Goal: Information Seeking & Learning: Learn about a topic

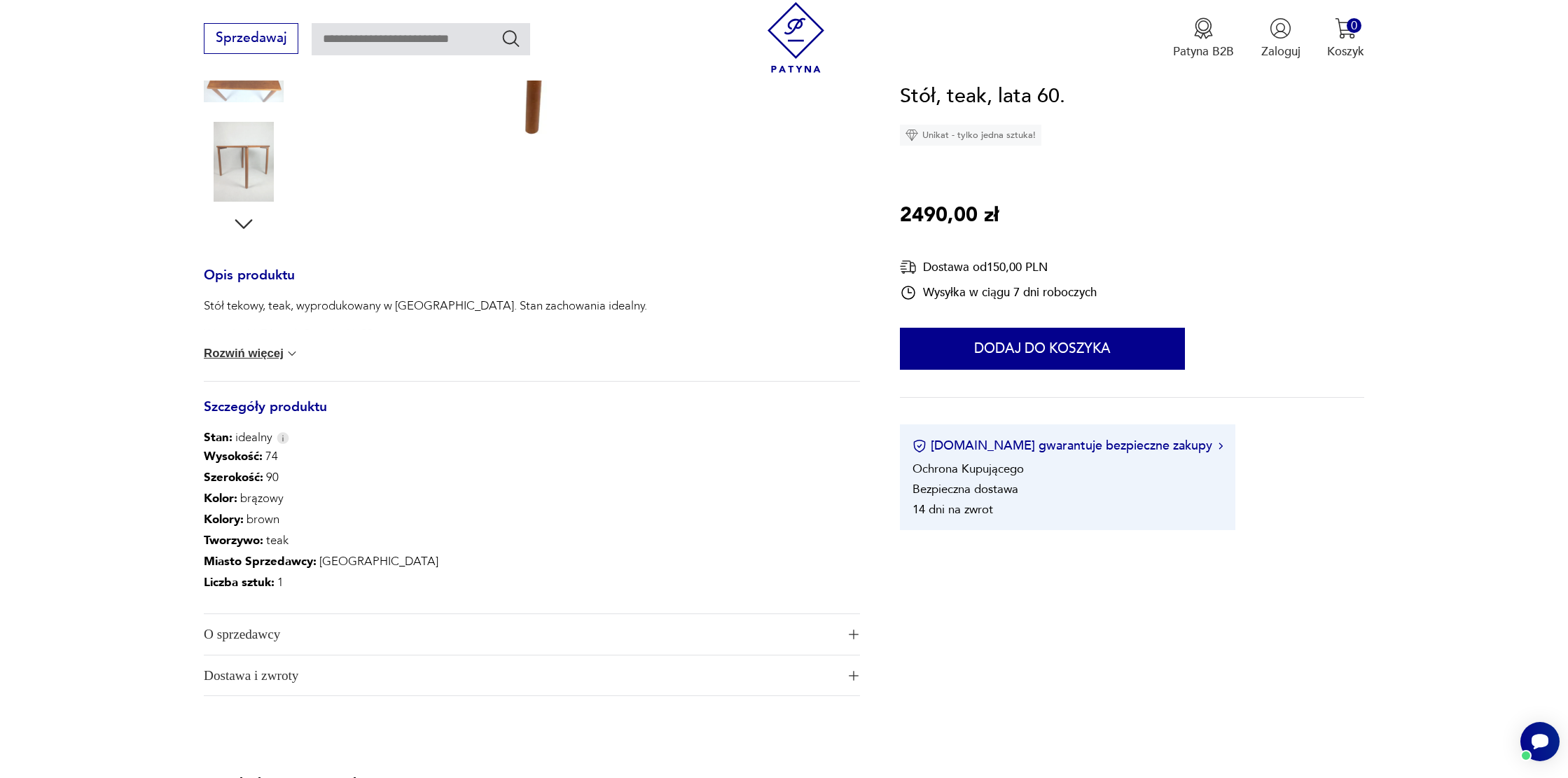
scroll to position [439, 0]
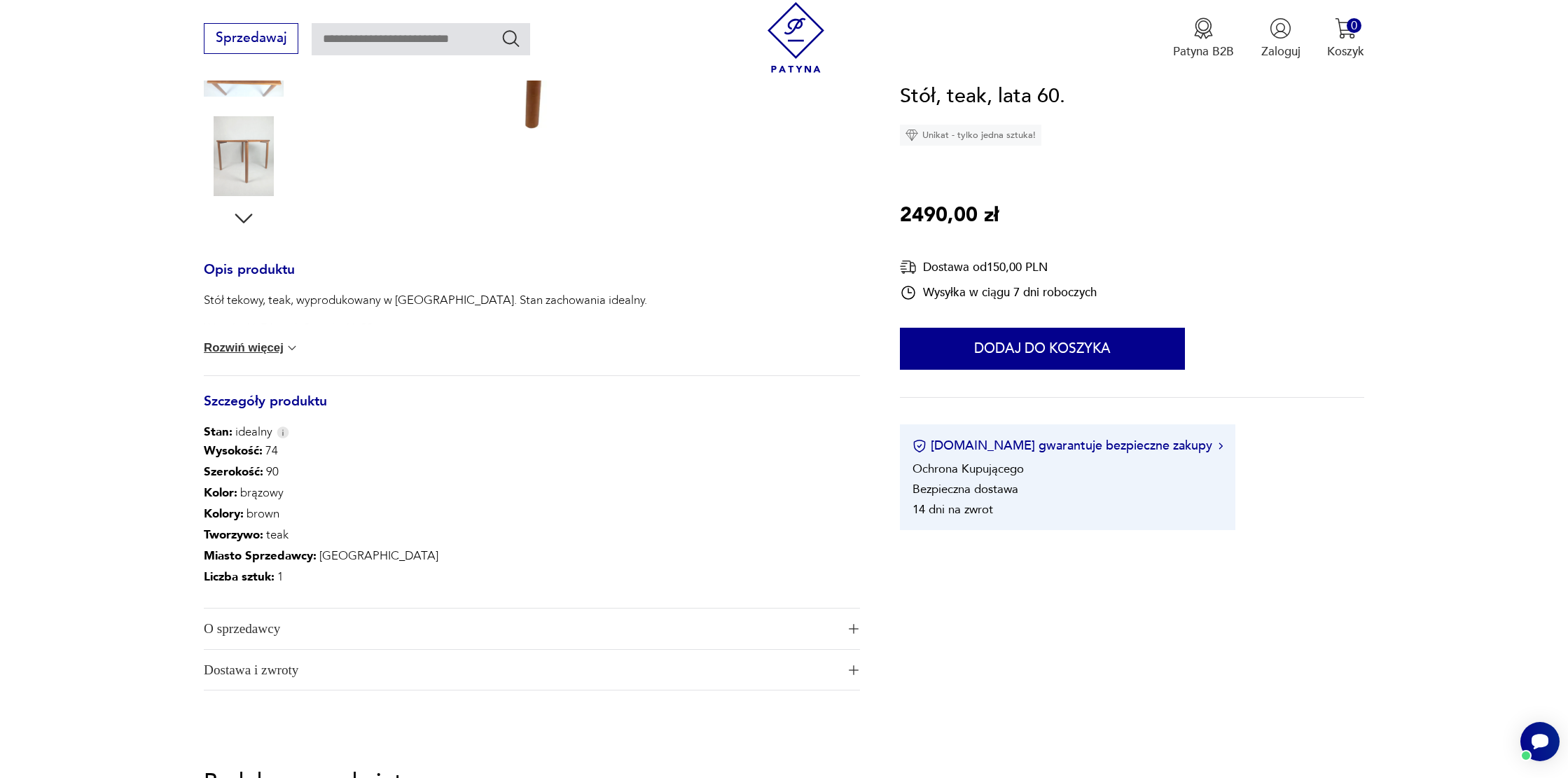
click at [280, 633] on span "O sprzedawcy" at bounding box center [521, 628] width 633 height 40
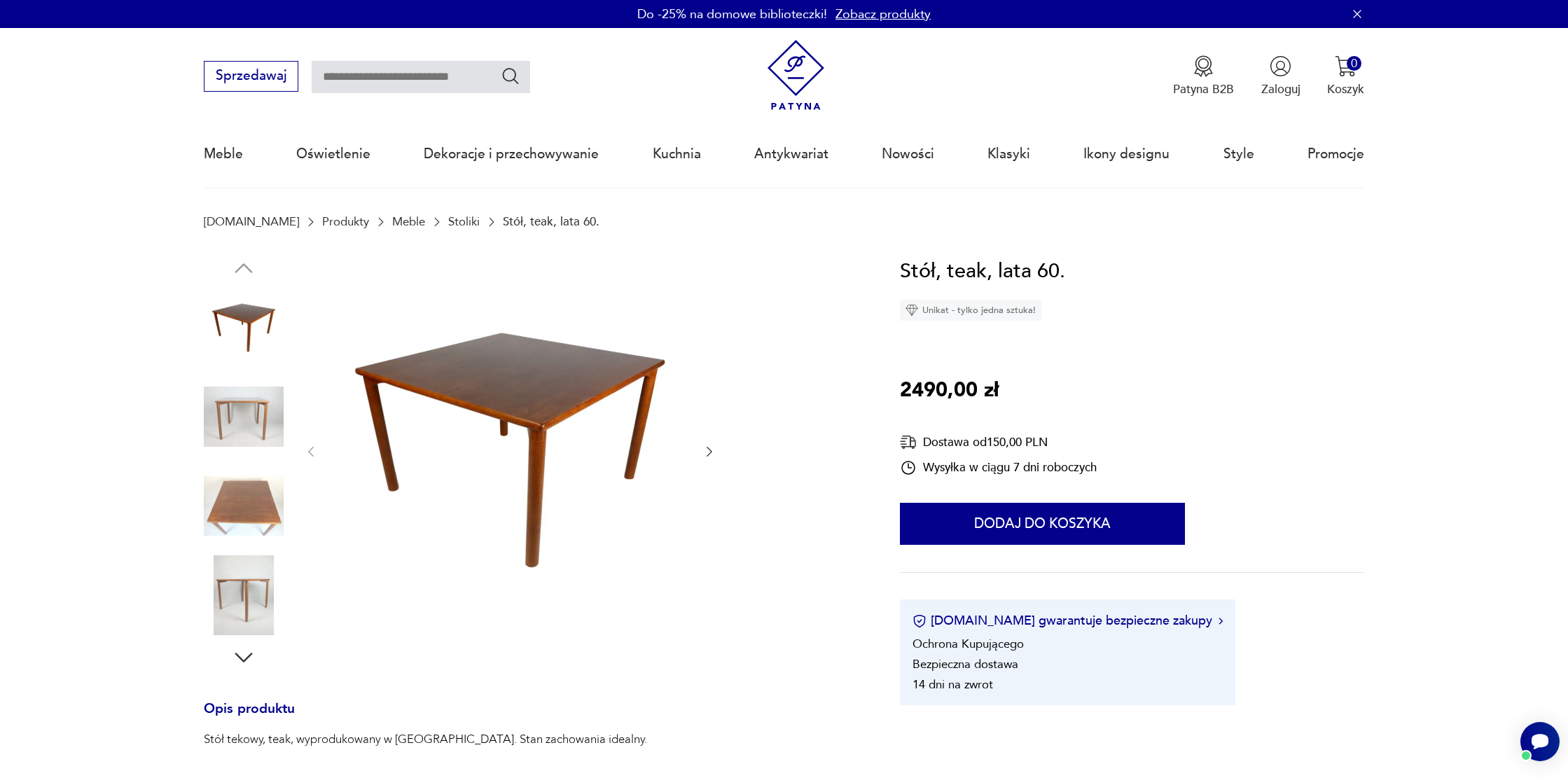
click at [525, 442] on img at bounding box center [510, 451] width 351 height 390
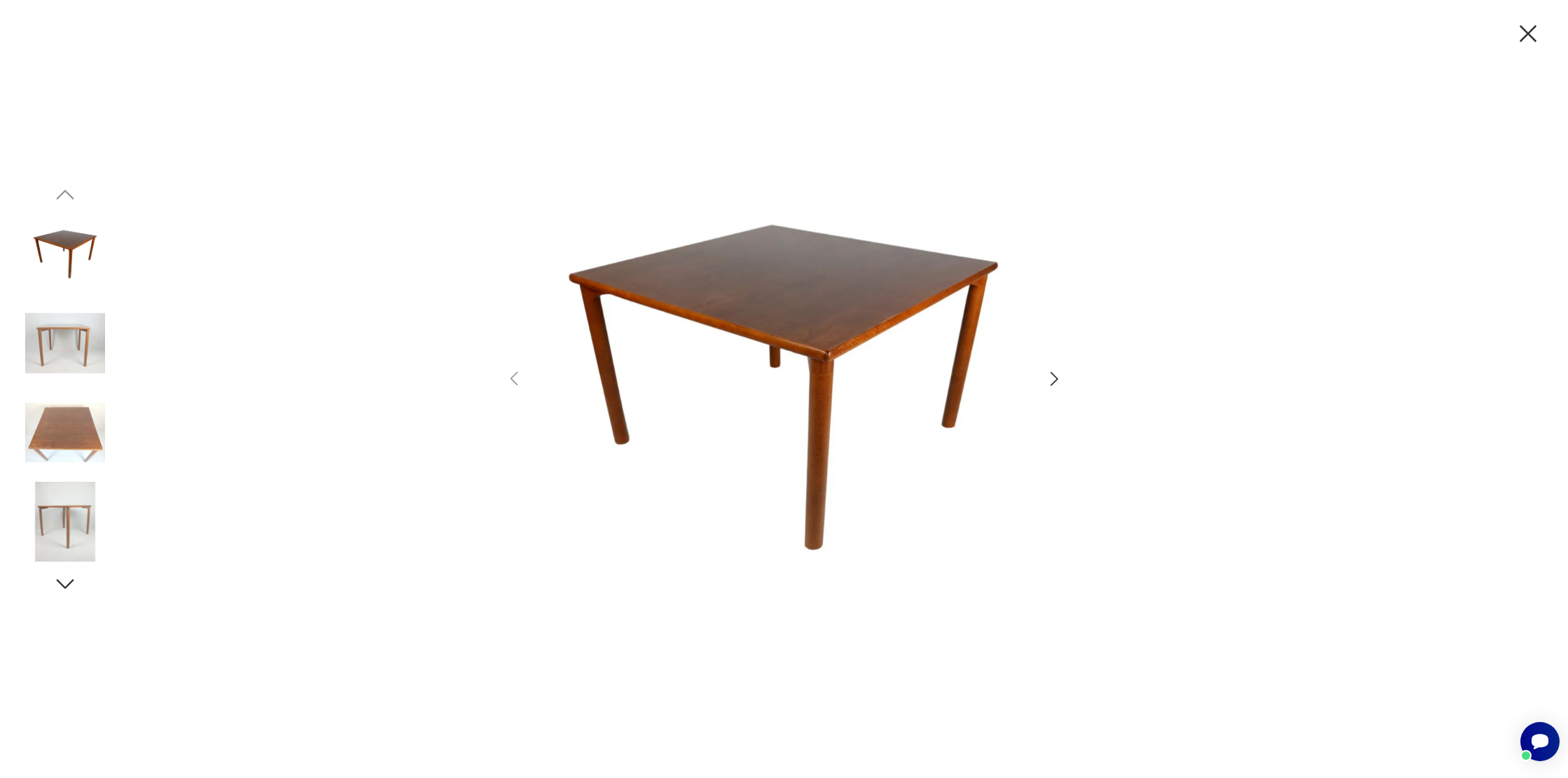
click at [1055, 376] on icon "button" at bounding box center [1054, 379] width 21 height 21
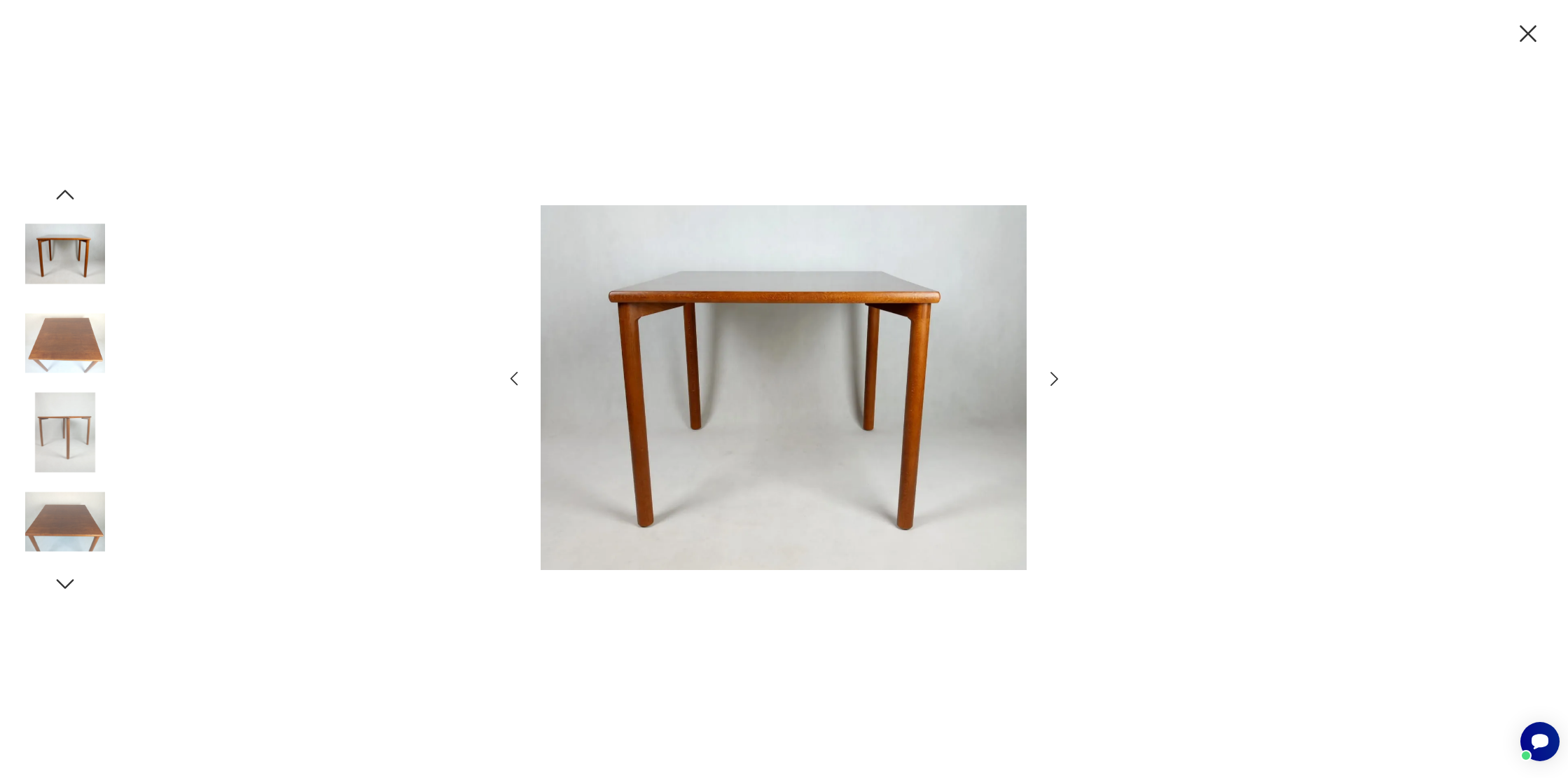
click at [1055, 376] on icon "button" at bounding box center [1054, 379] width 21 height 21
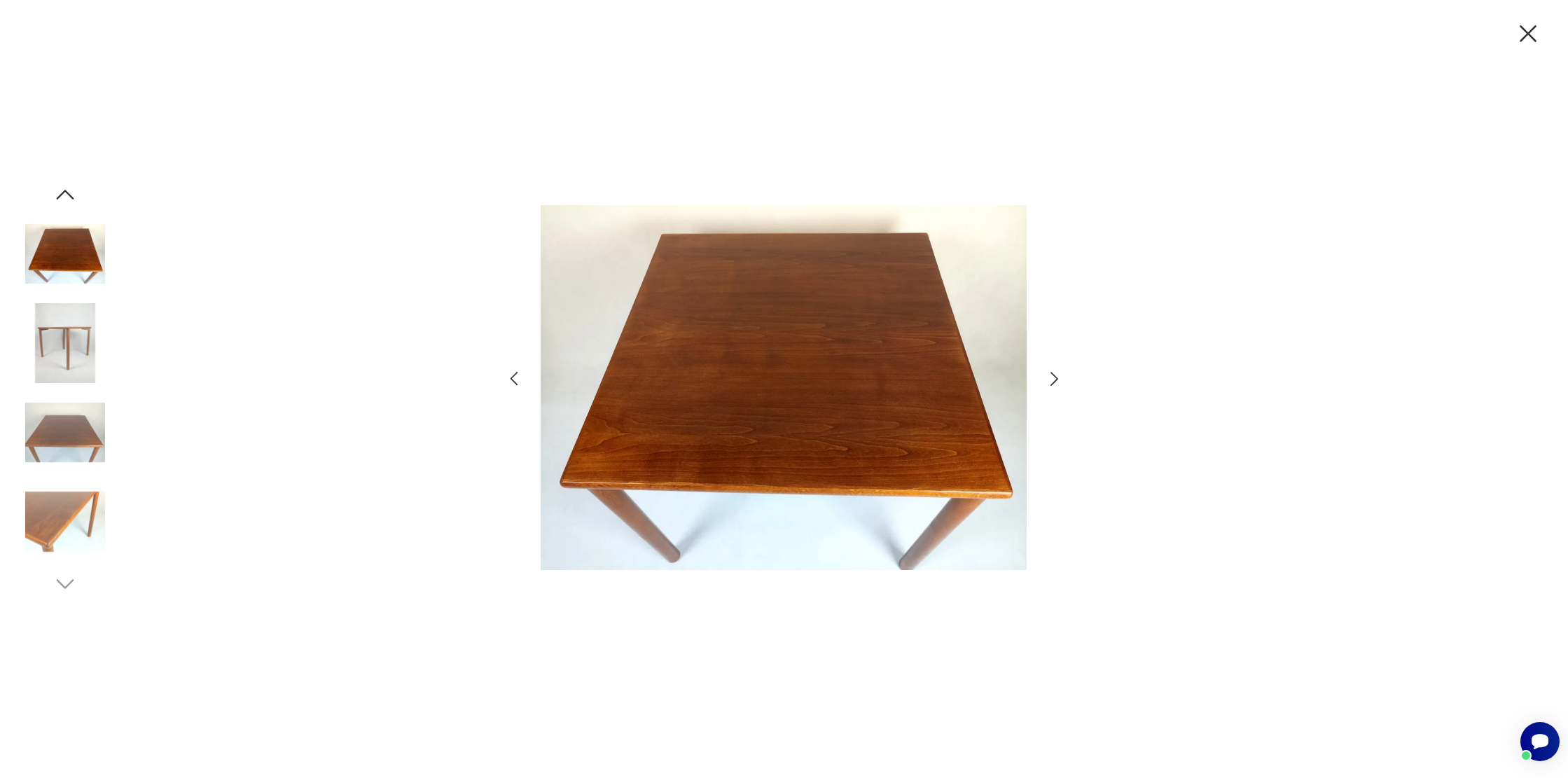
click at [1055, 376] on icon "button" at bounding box center [1054, 379] width 21 height 21
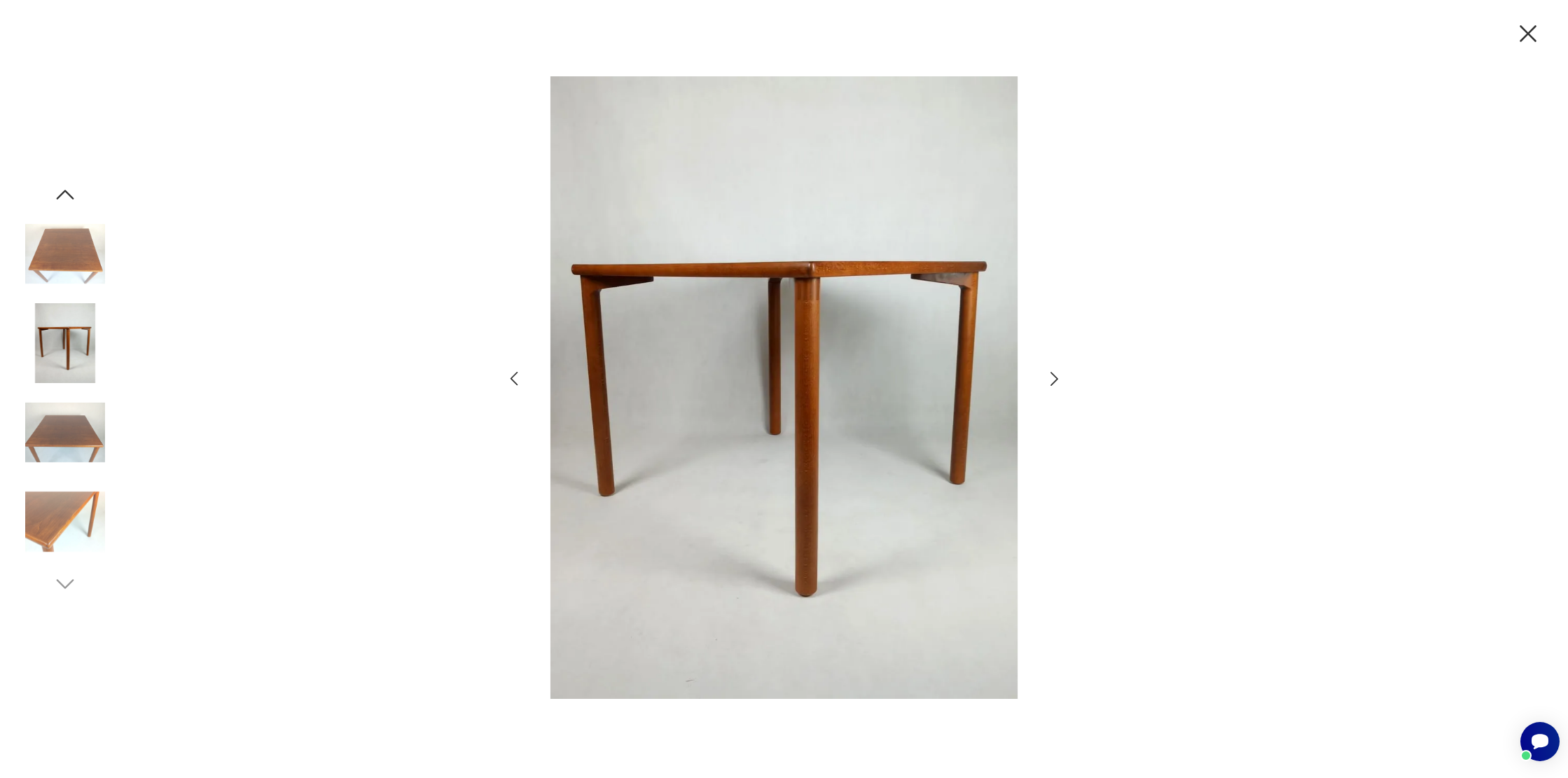
click at [1055, 376] on icon "button" at bounding box center [1054, 379] width 21 height 21
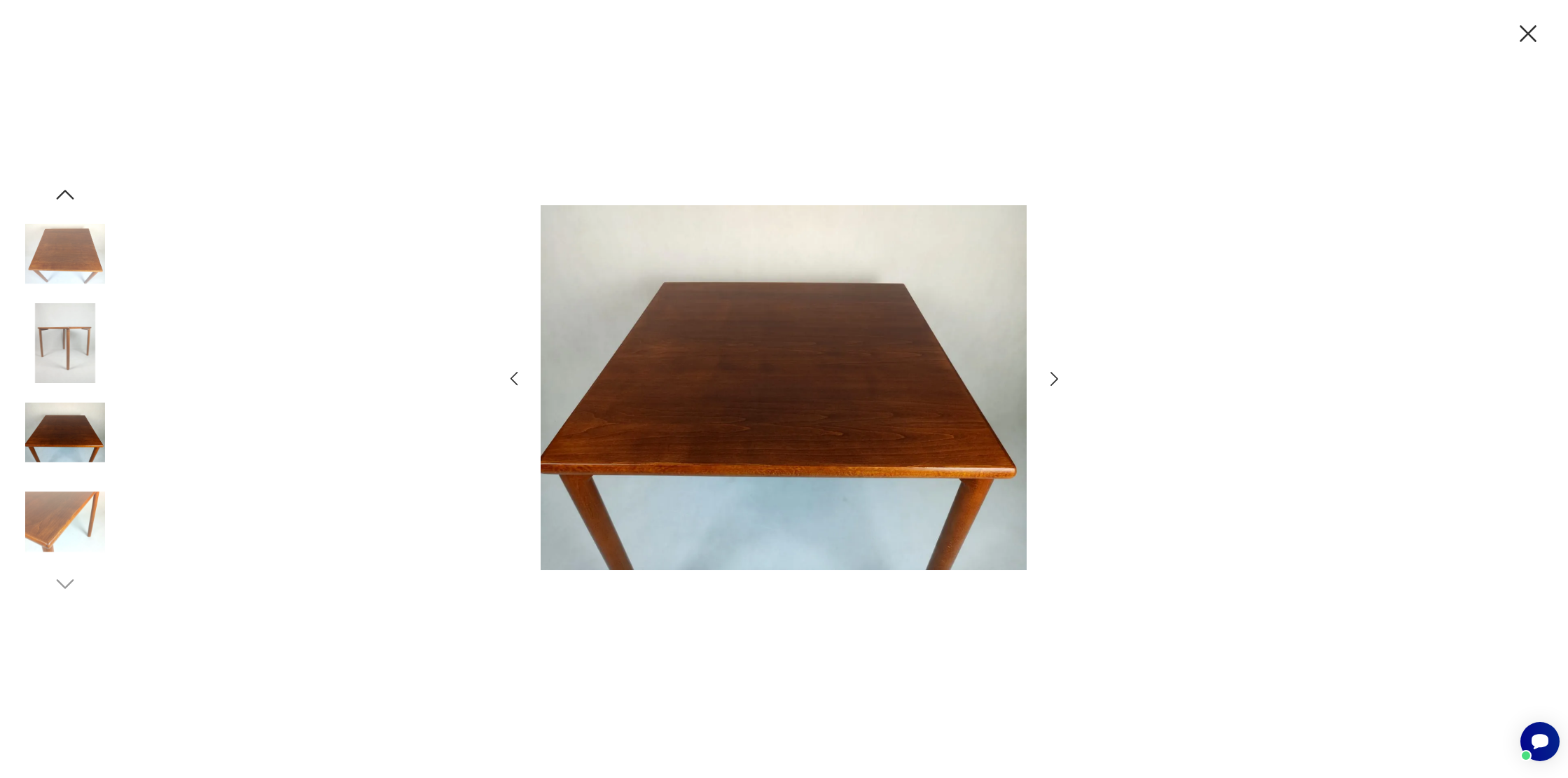
click at [1055, 376] on icon "button" at bounding box center [1054, 379] width 21 height 21
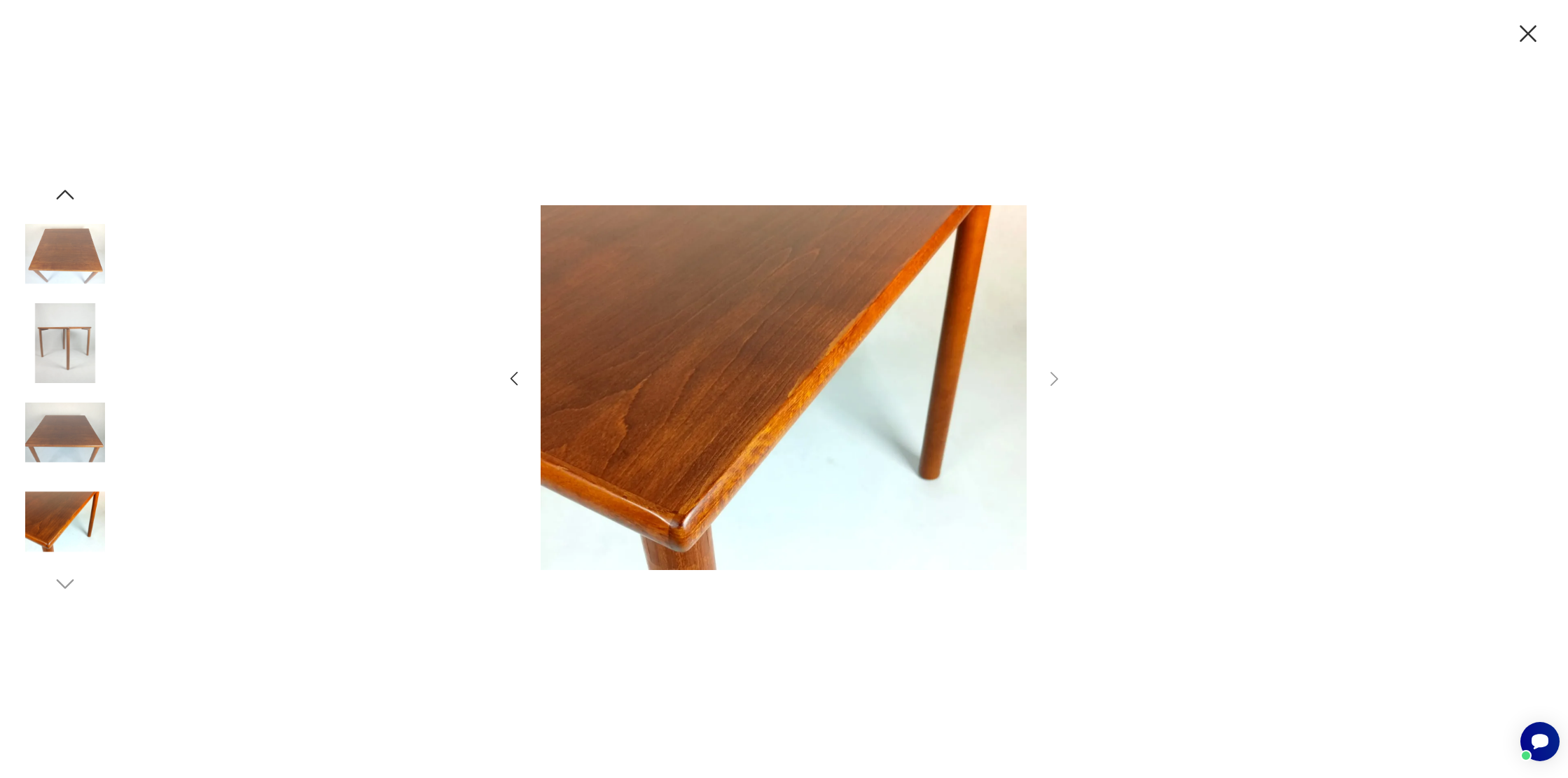
click at [1521, 30] on icon "button" at bounding box center [1528, 34] width 30 height 30
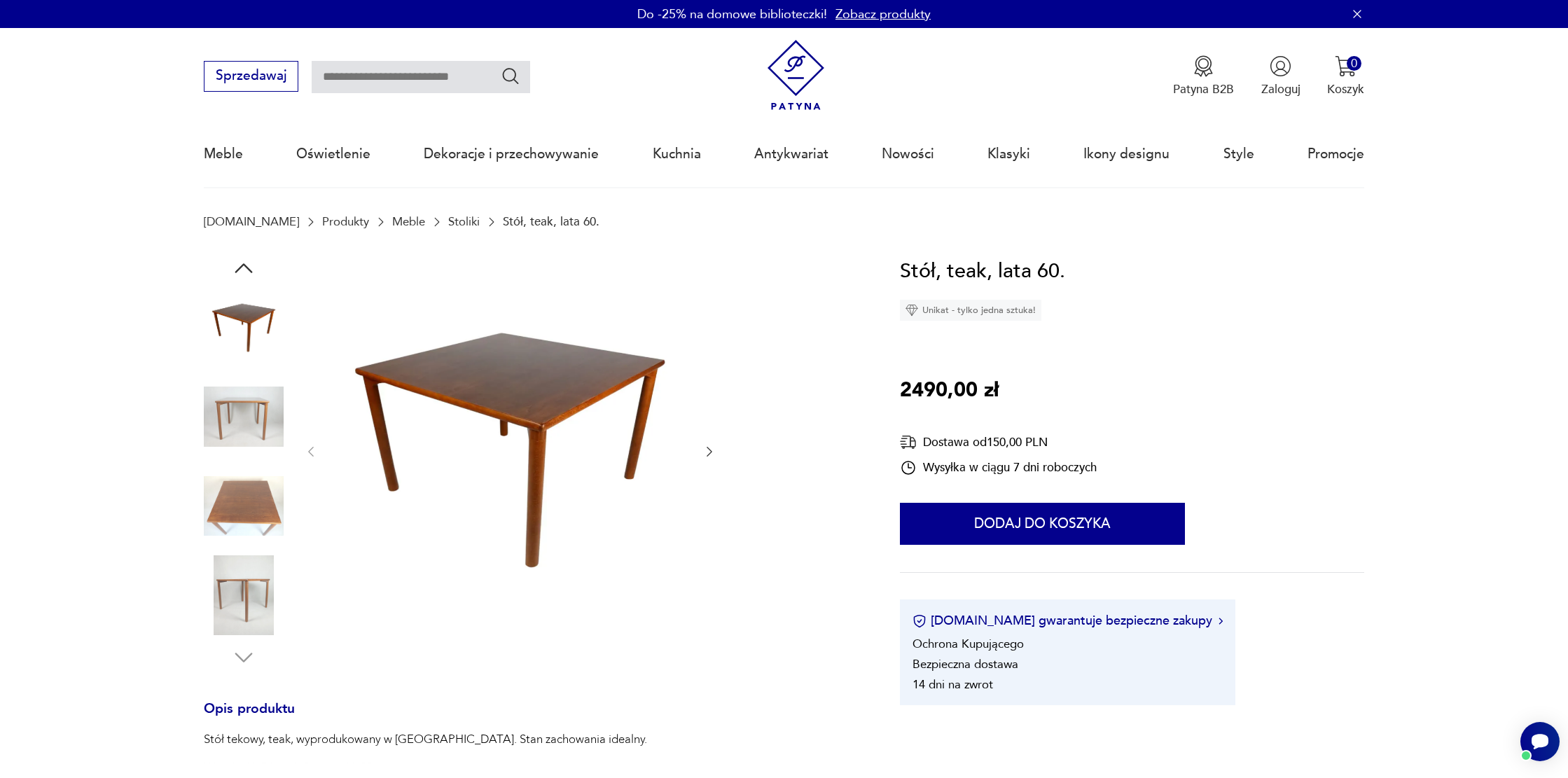
click at [907, 16] on link "Zobacz produkty" at bounding box center [882, 14] width 95 height 18
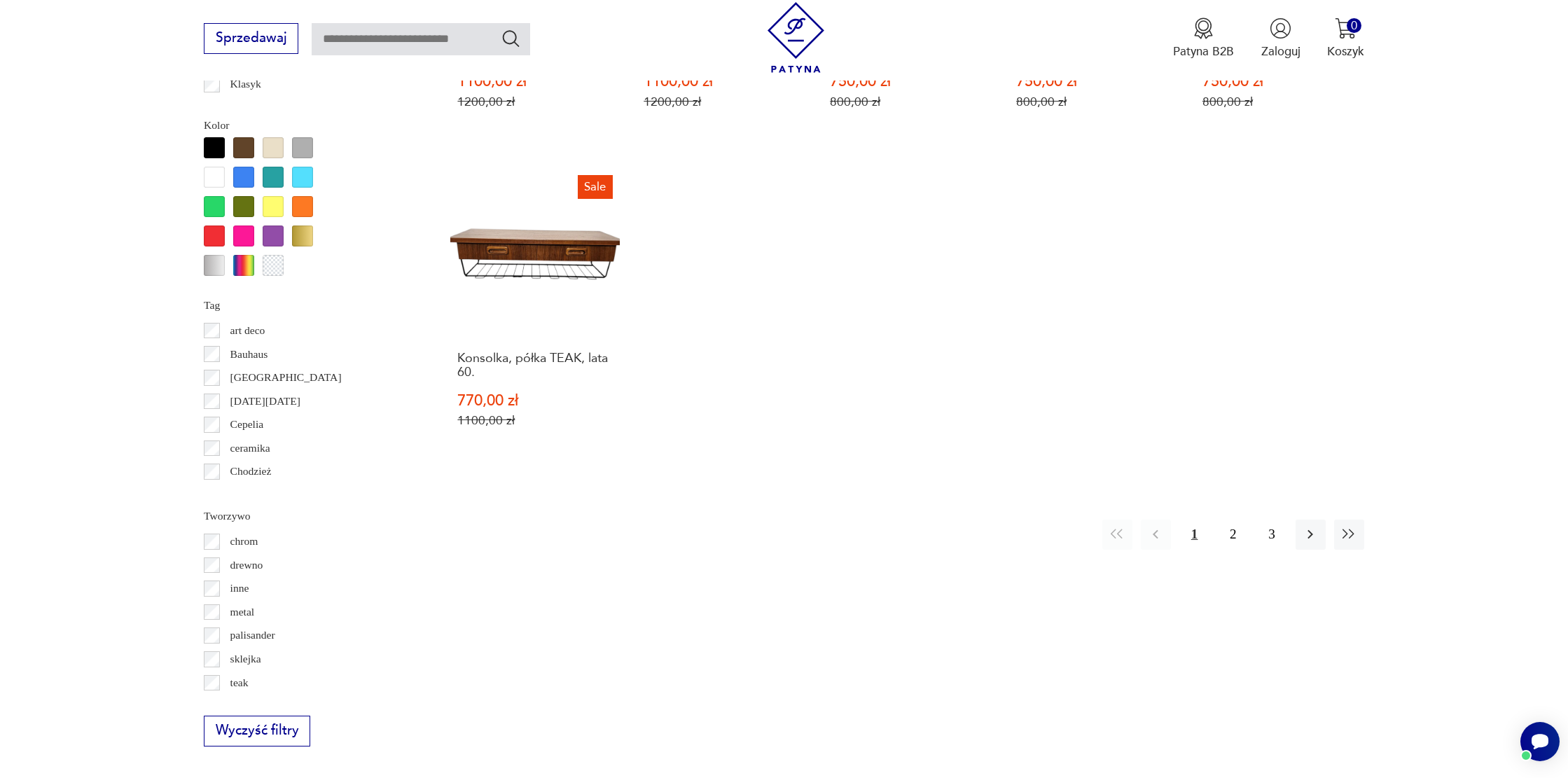
scroll to position [1541, 0]
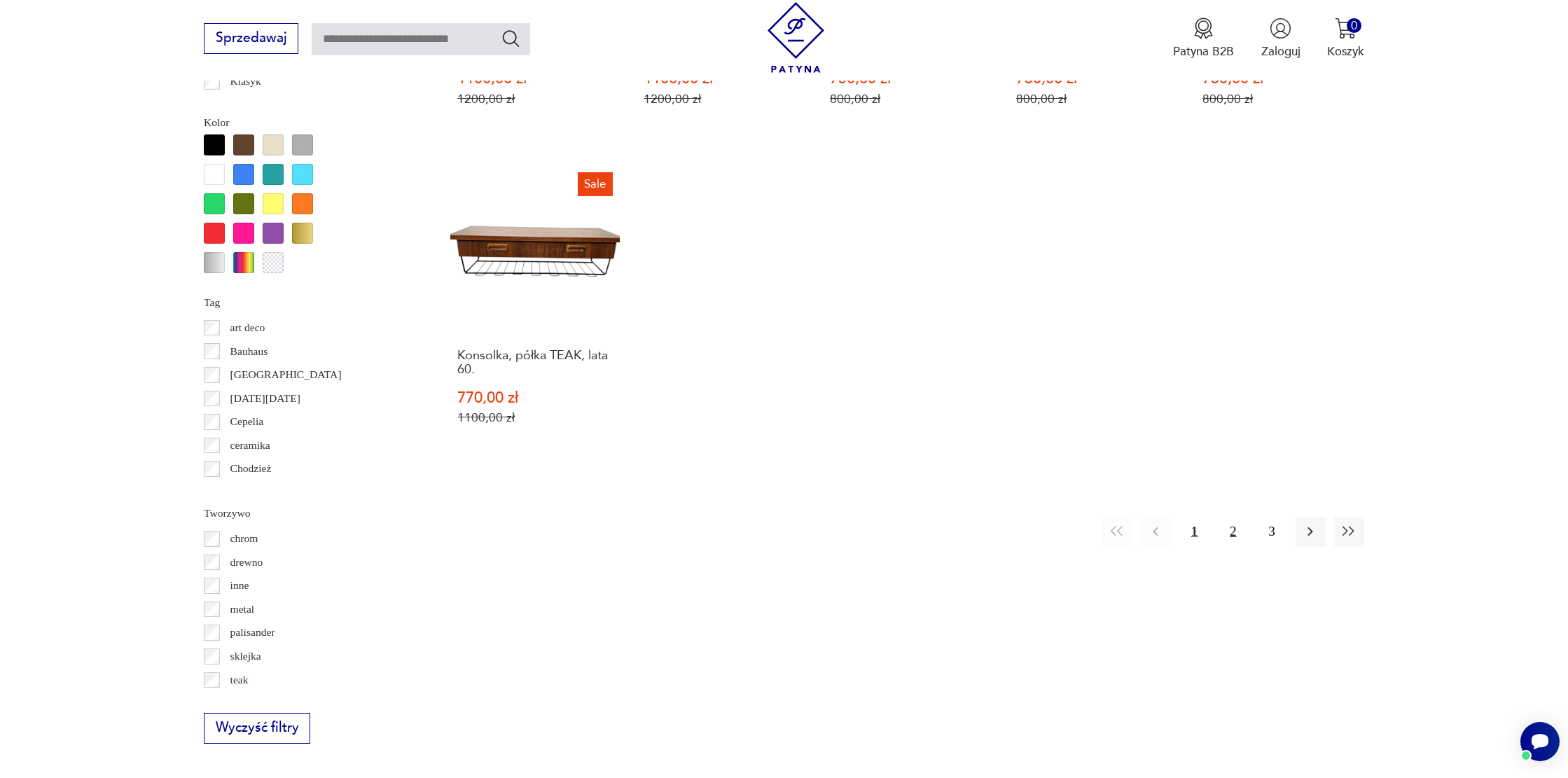
click at [1224, 540] on button "2" at bounding box center [1232, 532] width 30 height 30
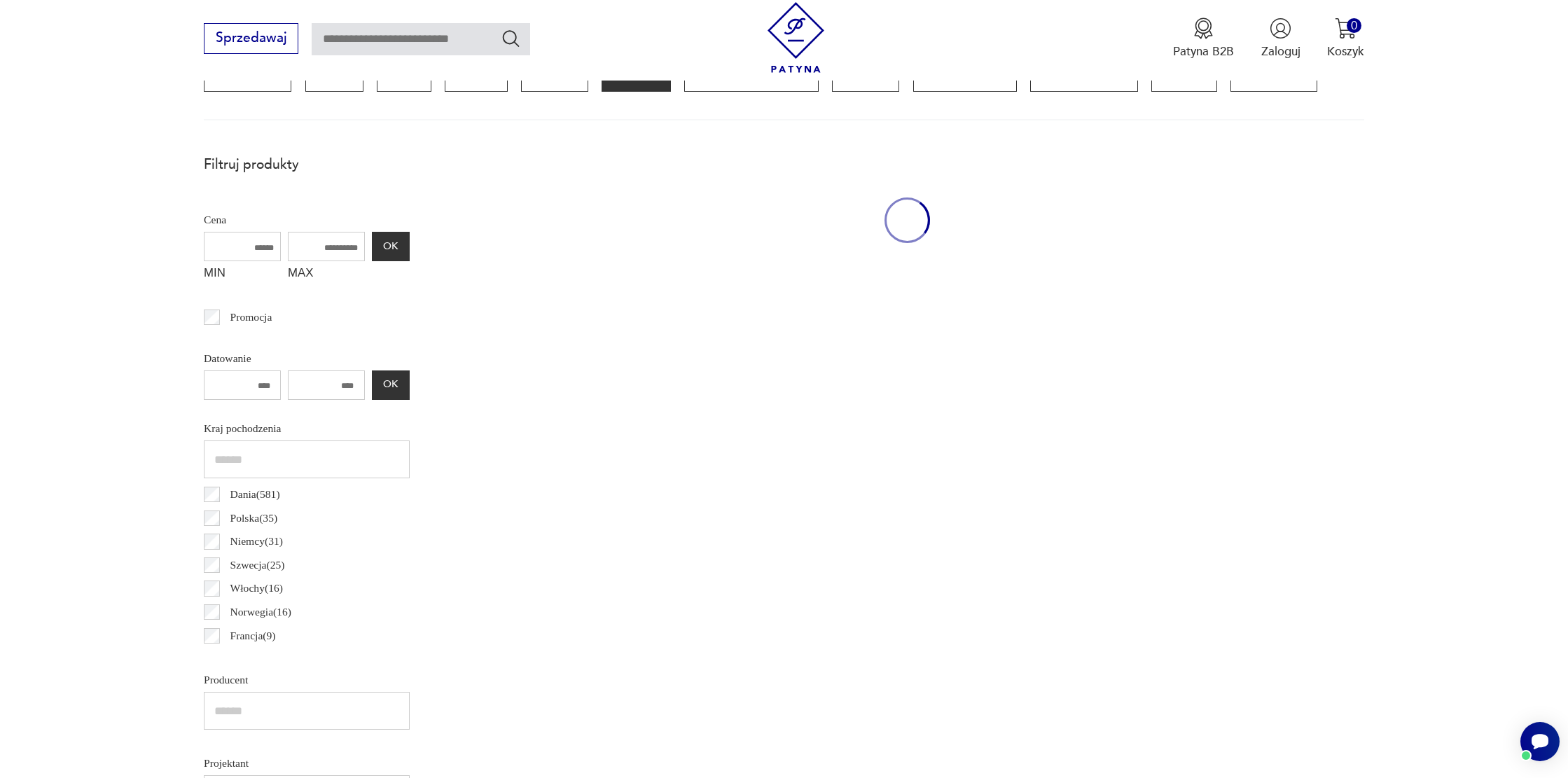
scroll to position [416, 0]
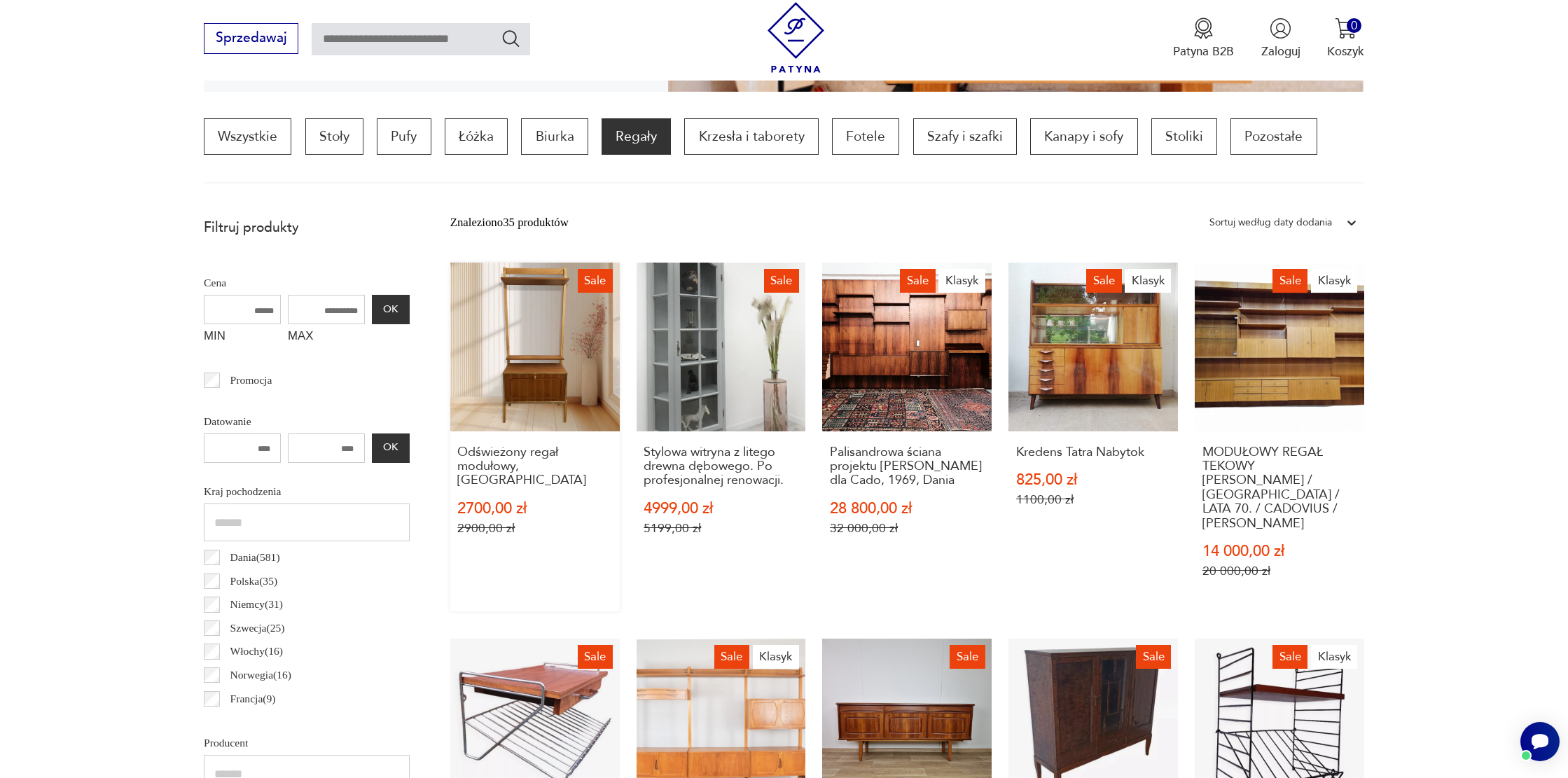
click at [530, 342] on link "Sale Odświeżony regał modułowy, Norwegia 2700,00 zł 2900,00 zł" at bounding box center [535, 437] width 169 height 349
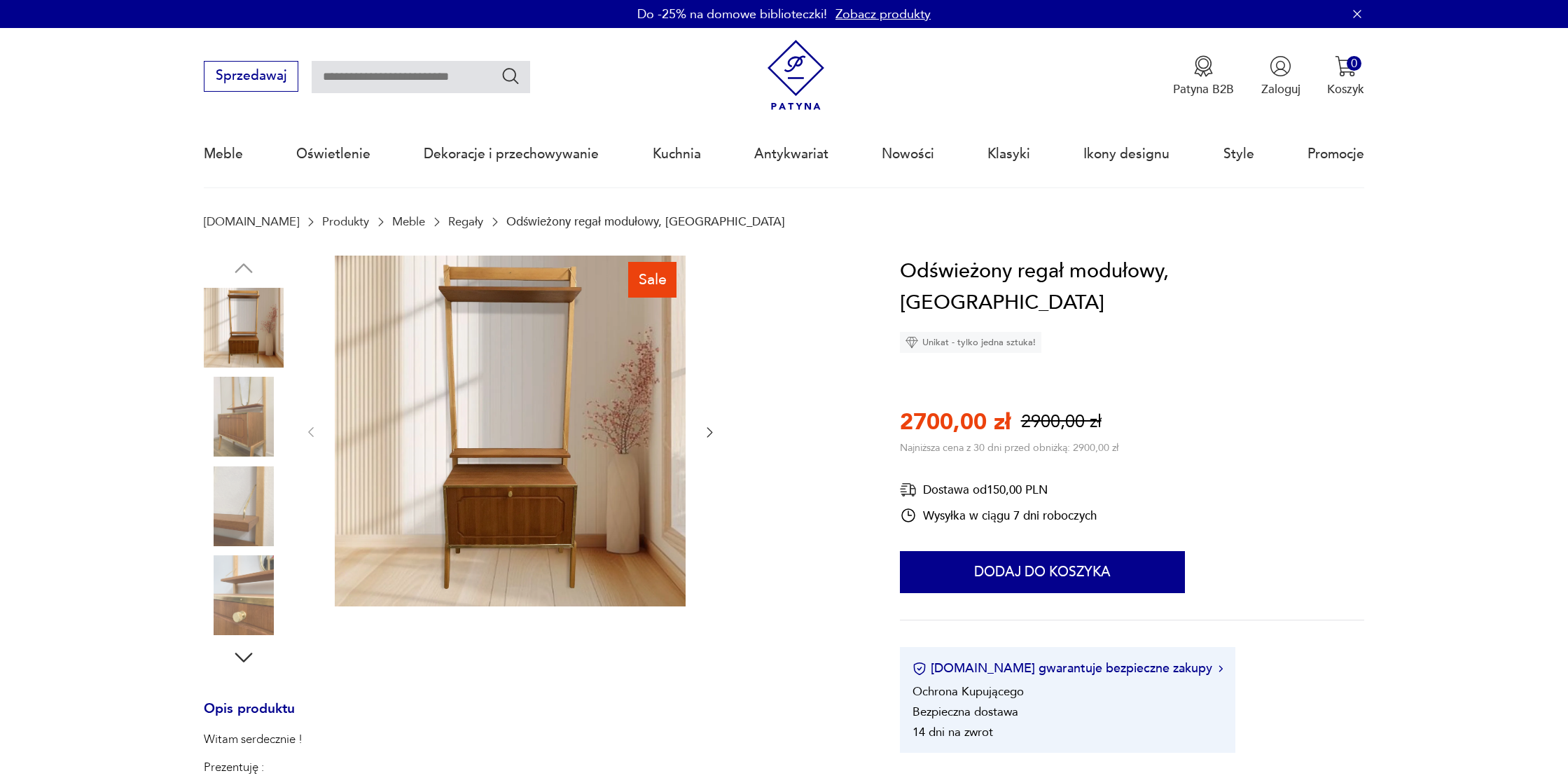
click at [523, 400] on img at bounding box center [510, 431] width 351 height 351
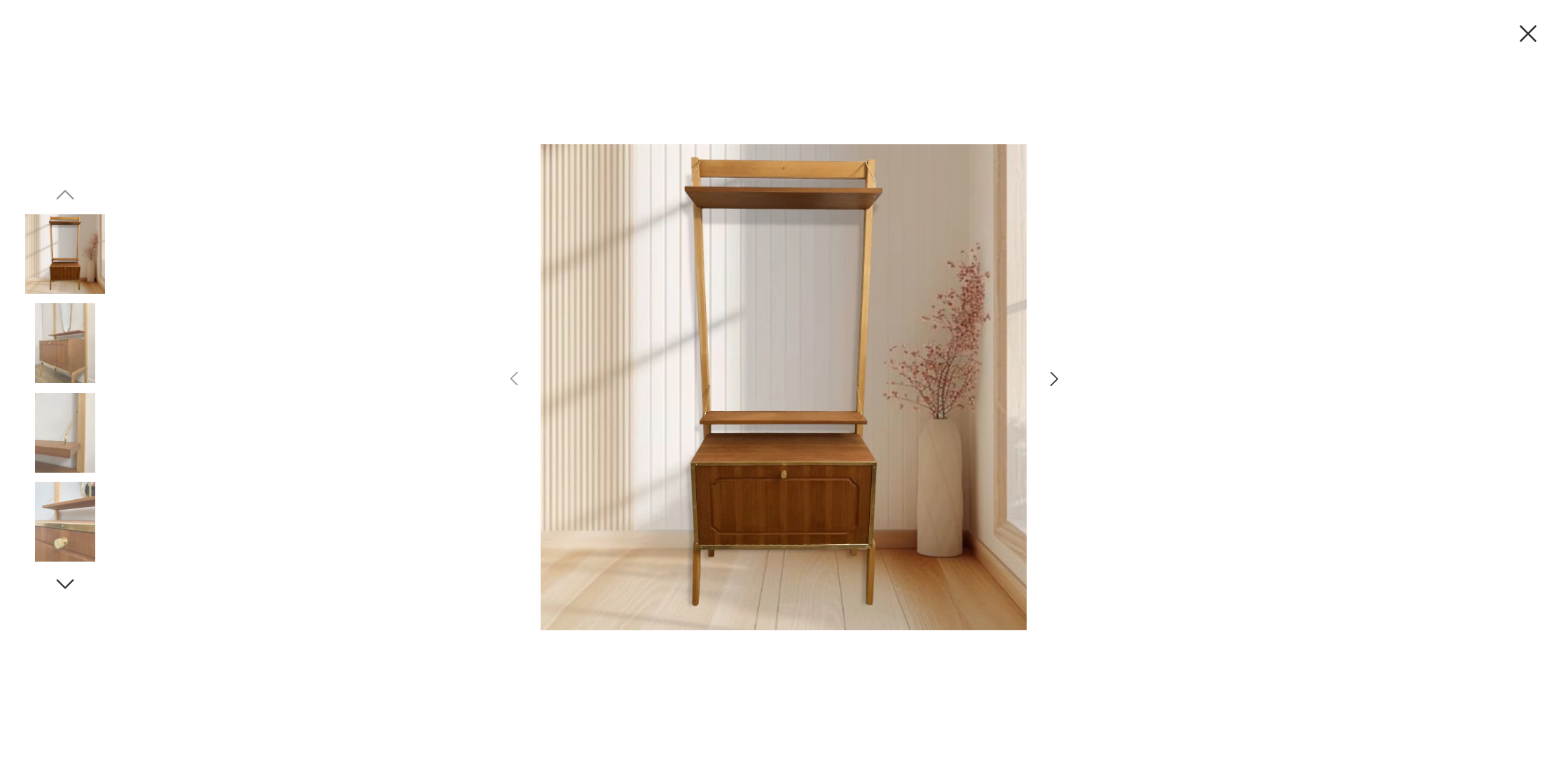
click at [84, 354] on img at bounding box center [65, 343] width 80 height 80
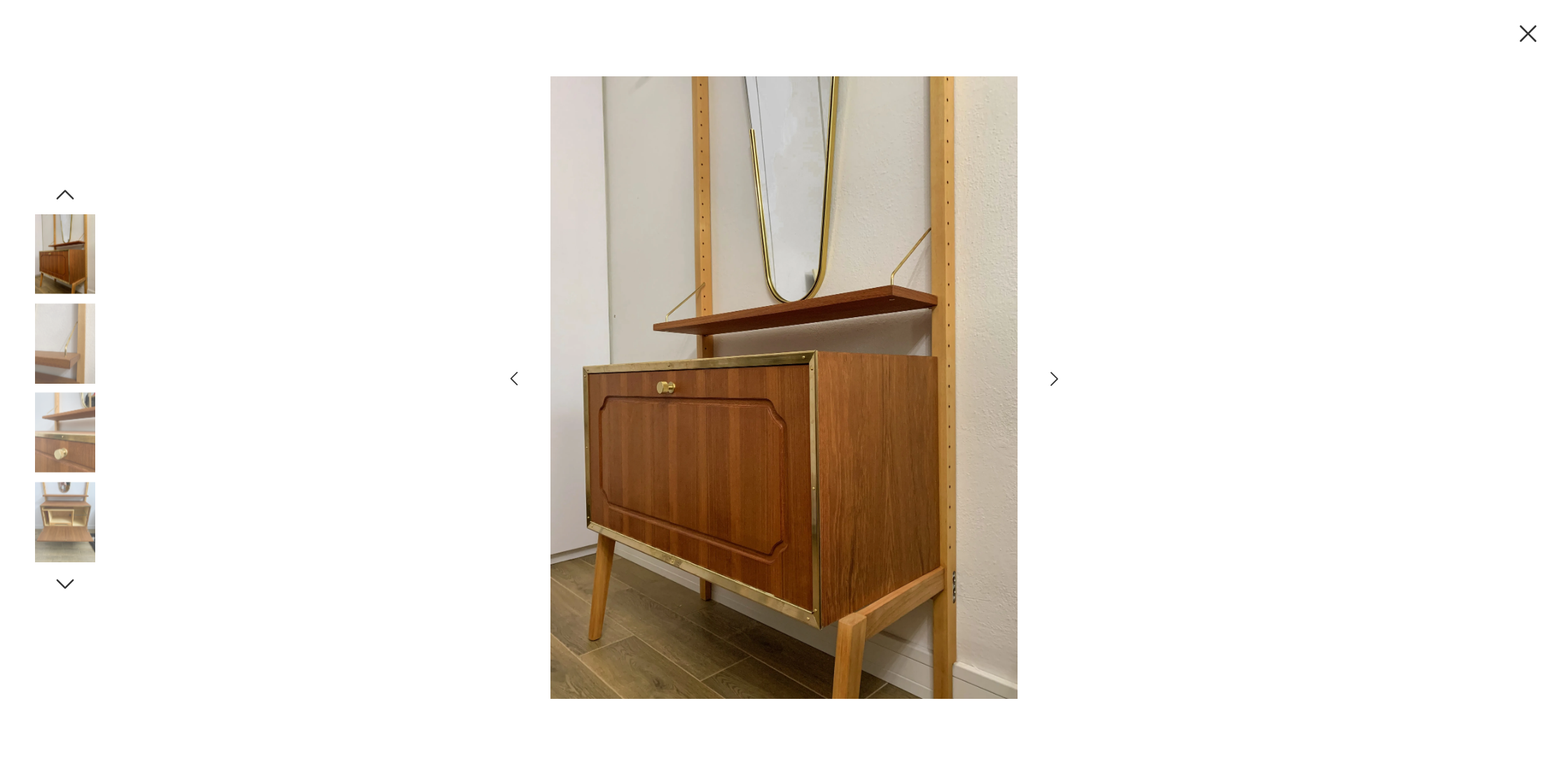
click at [1533, 33] on icon "button" at bounding box center [1528, 34] width 30 height 30
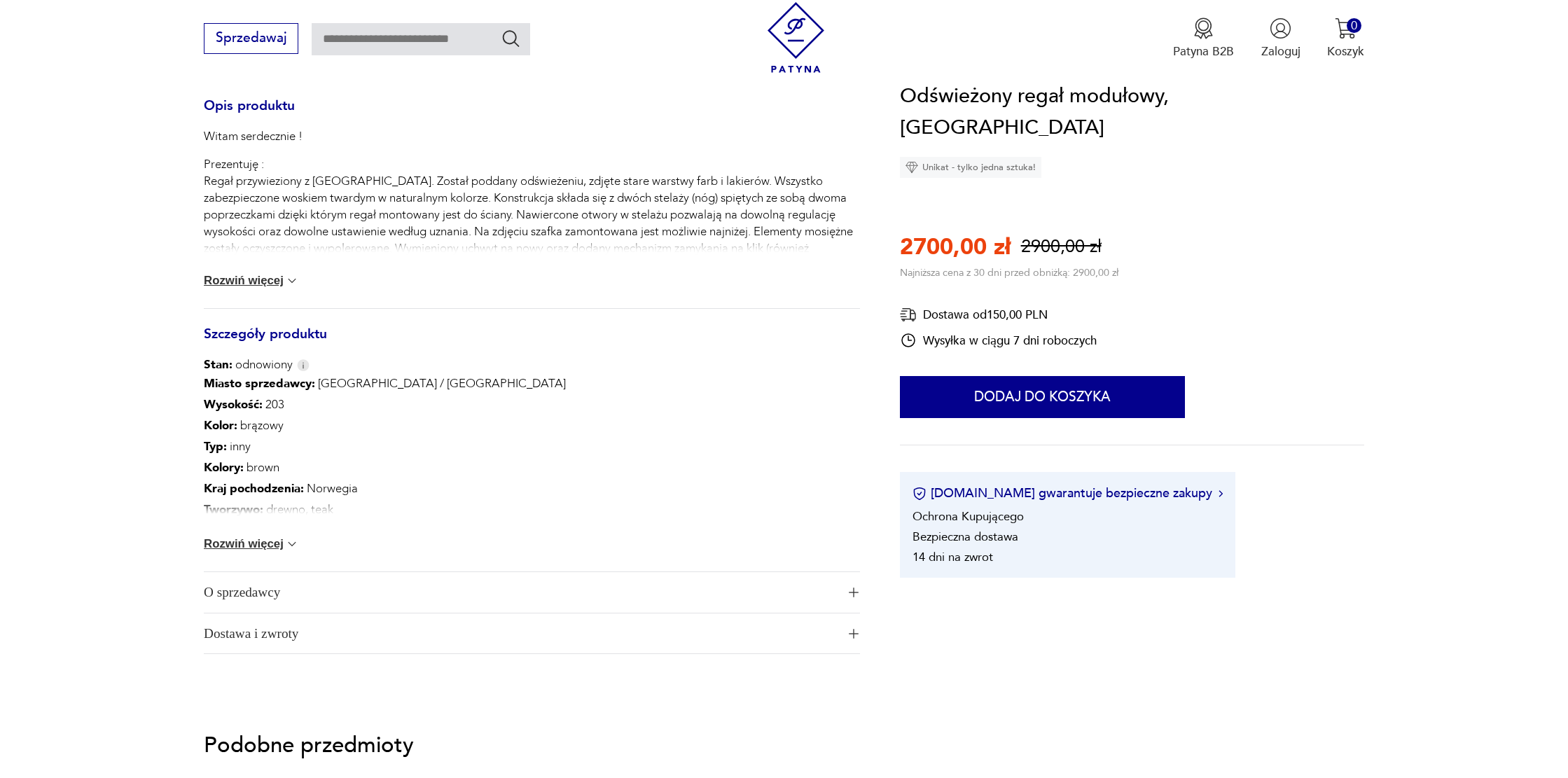
scroll to position [658, 0]
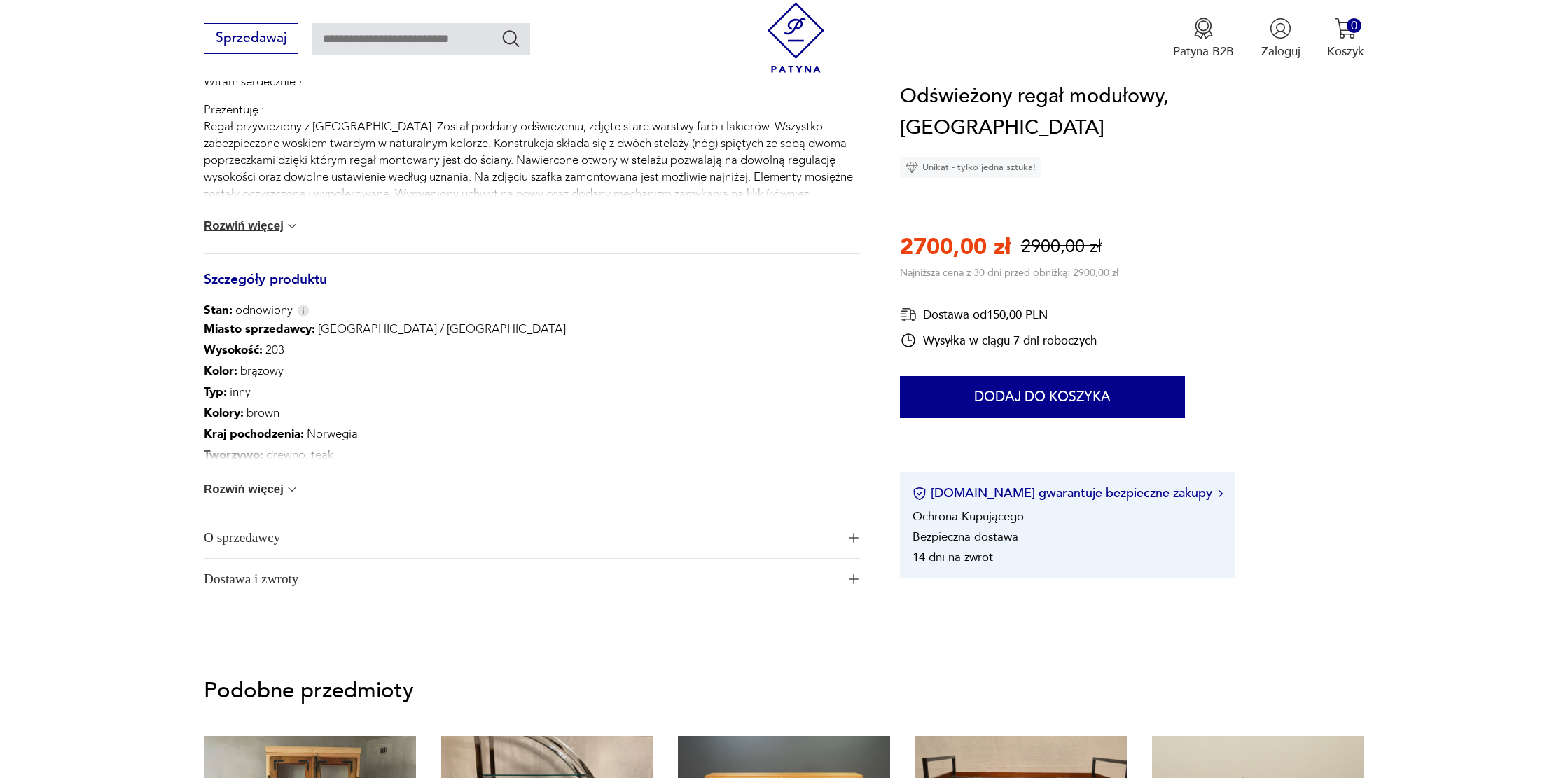
click at [208, 485] on button "Rozwiń więcej" at bounding box center [251, 490] width 95 height 14
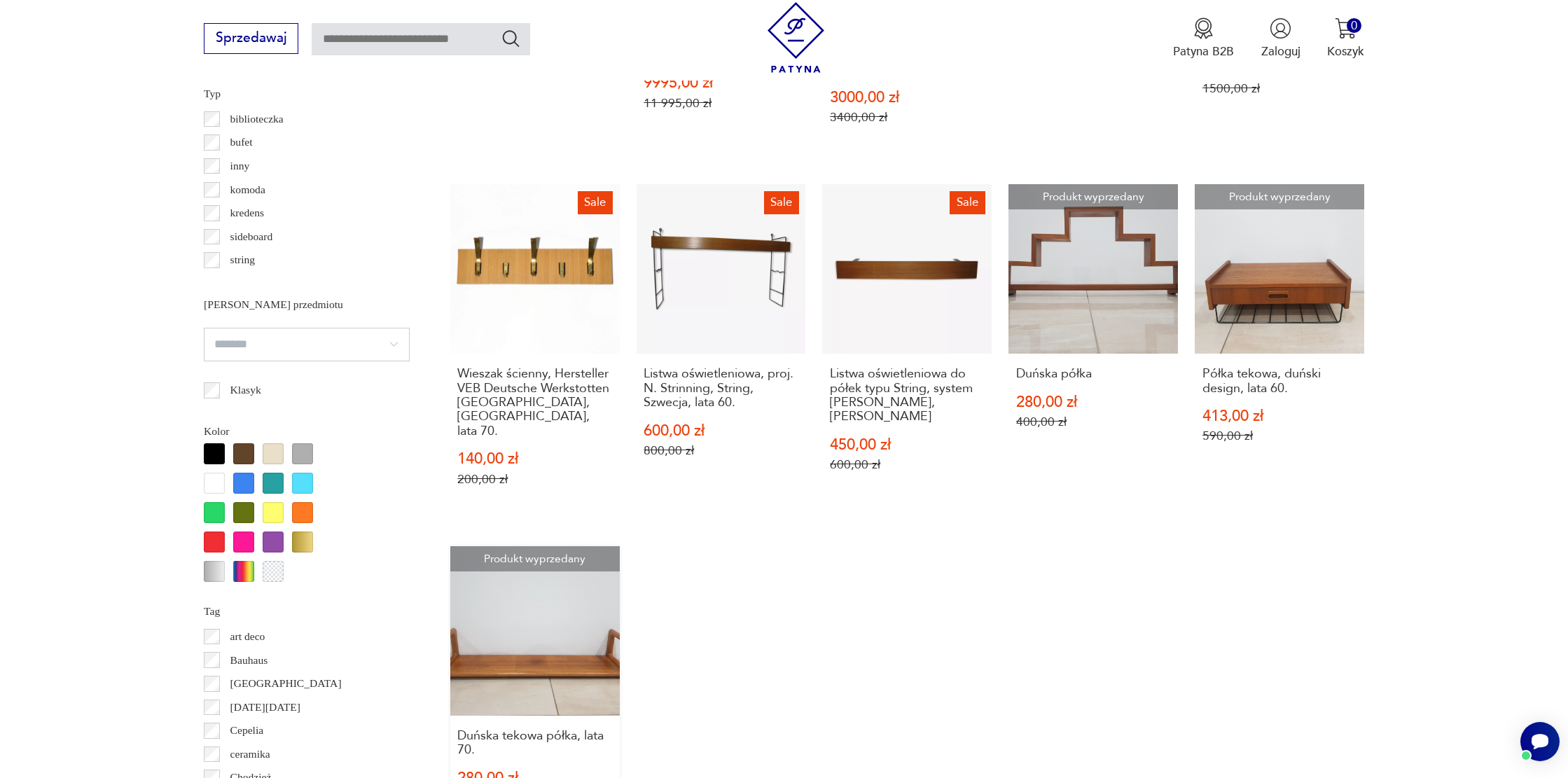
click at [506, 616] on link "Produkt wyprzedany Duńska tekowa półka, lata 70. 280,00 zł 400,00 zł" at bounding box center [535, 692] width 169 height 292
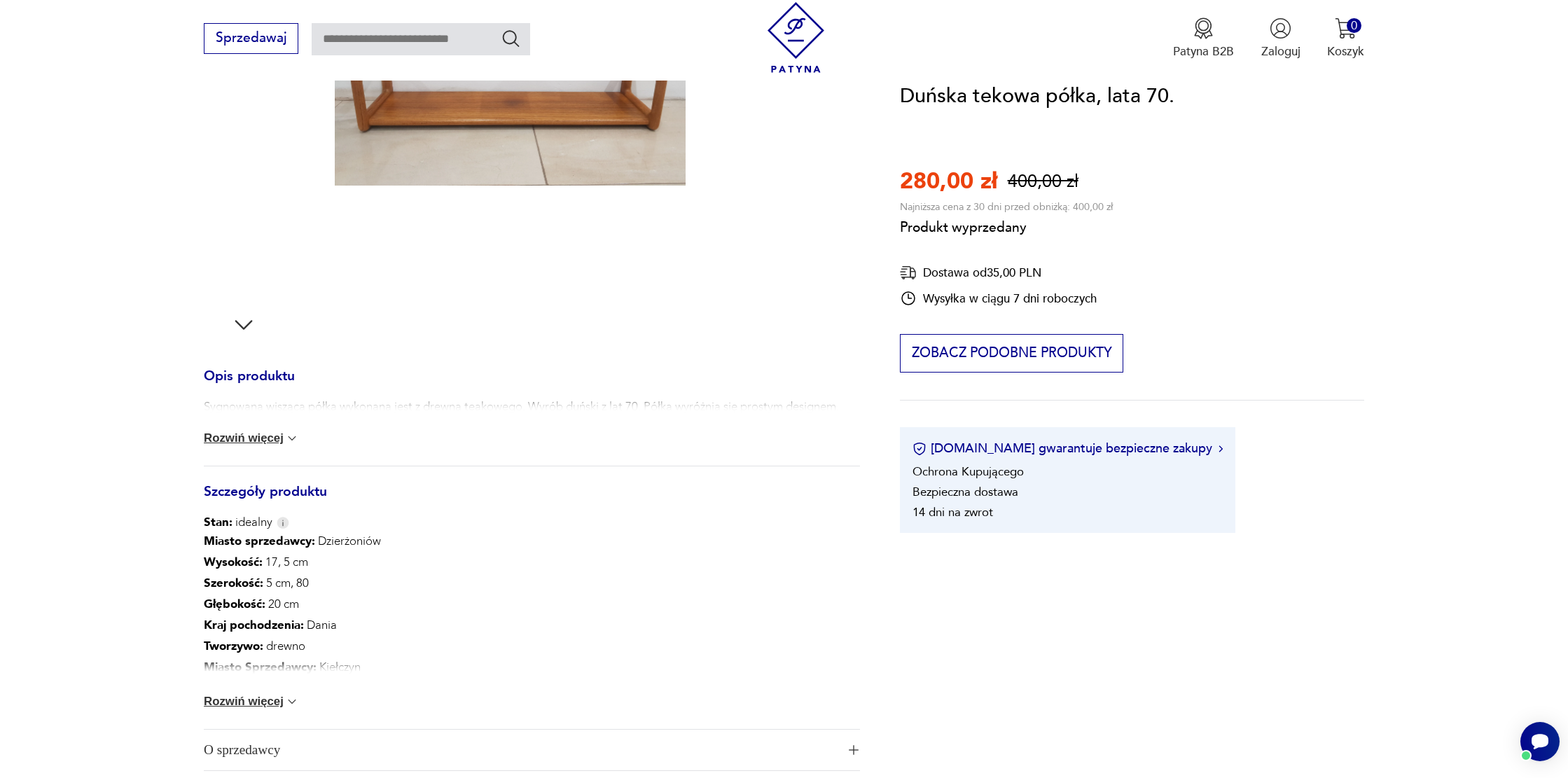
scroll to position [232, 0]
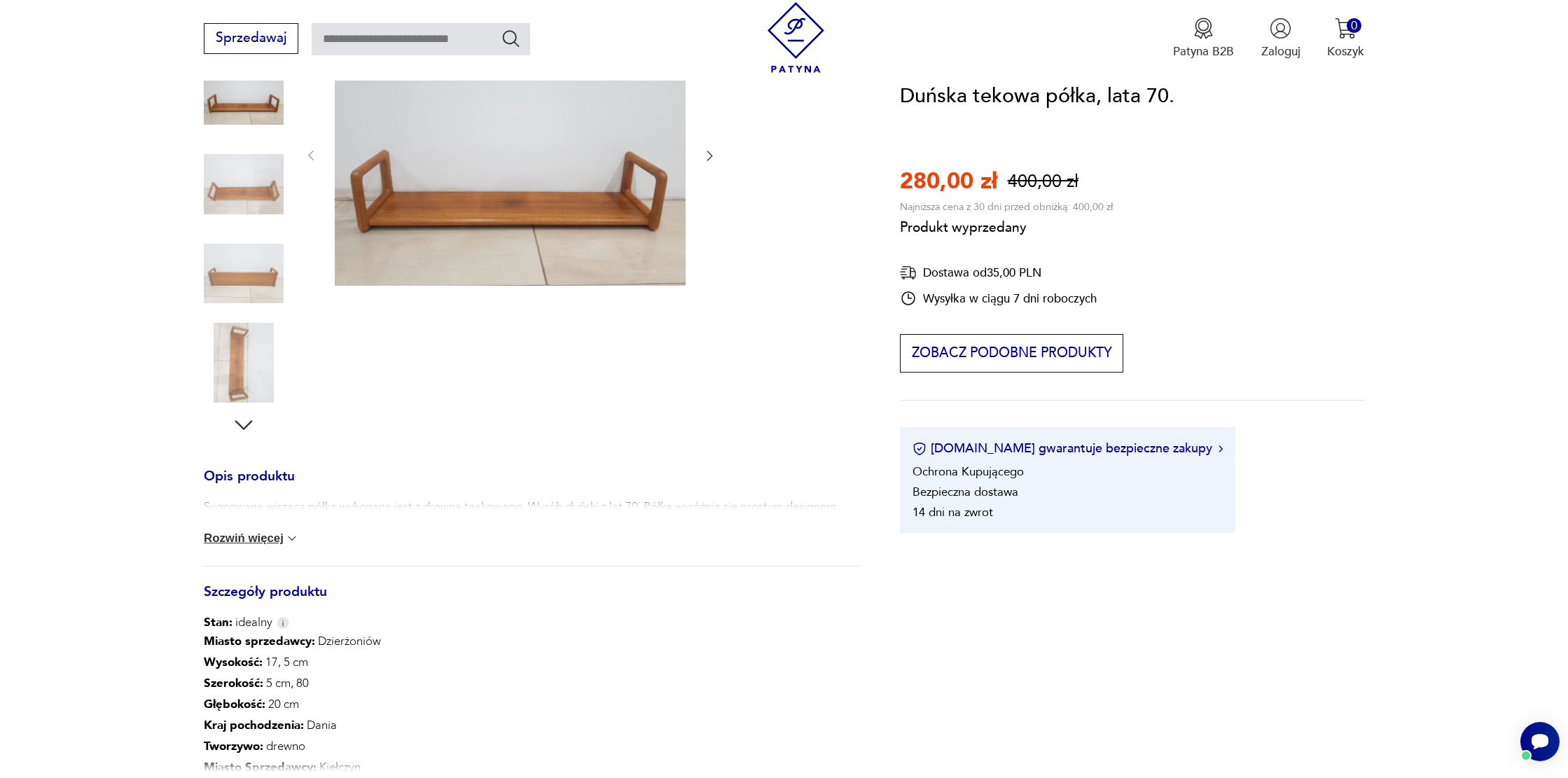
click at [256, 538] on button "Rozwiń więcej" at bounding box center [251, 539] width 95 height 14
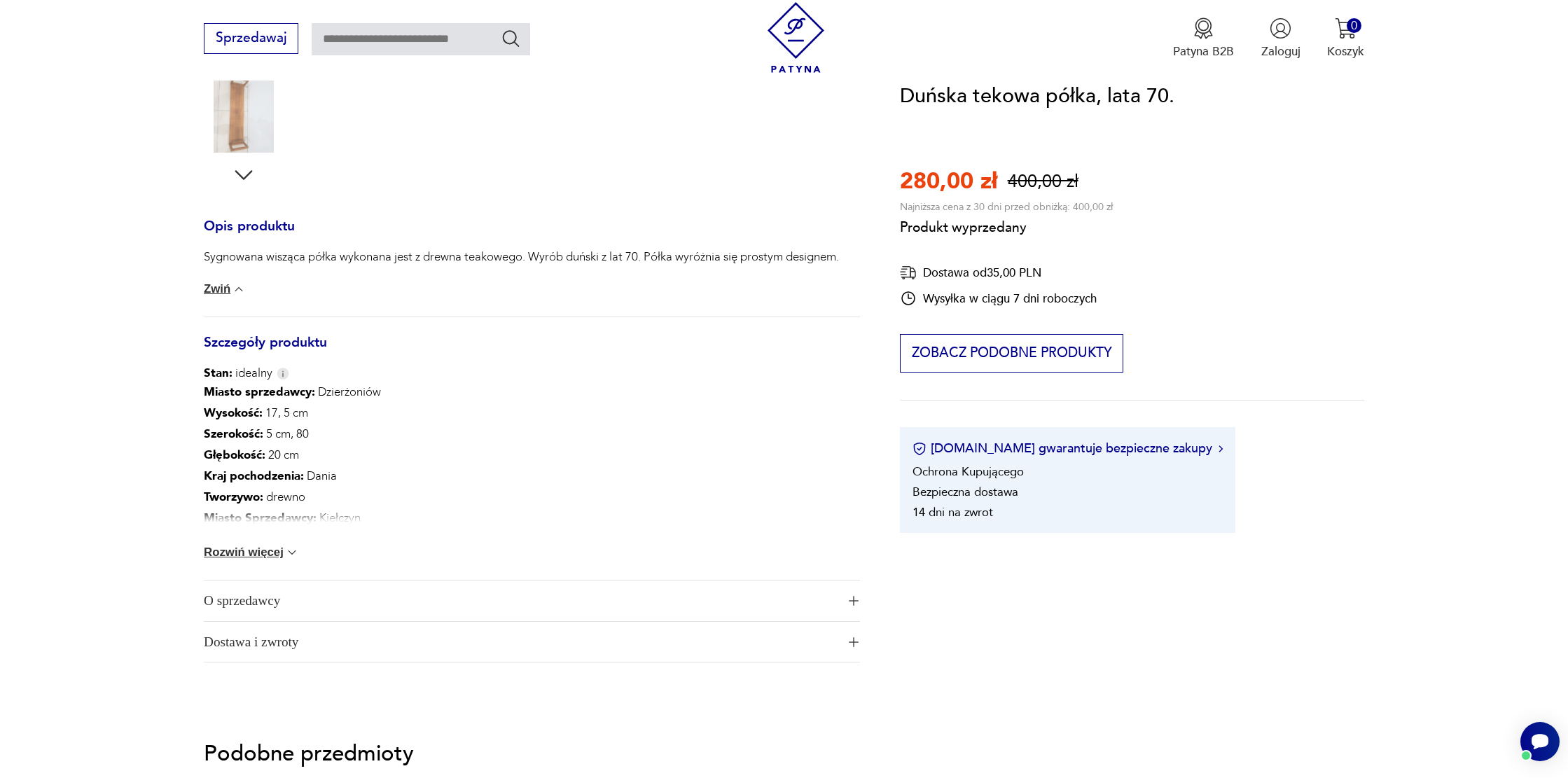
scroll to position [529, 0]
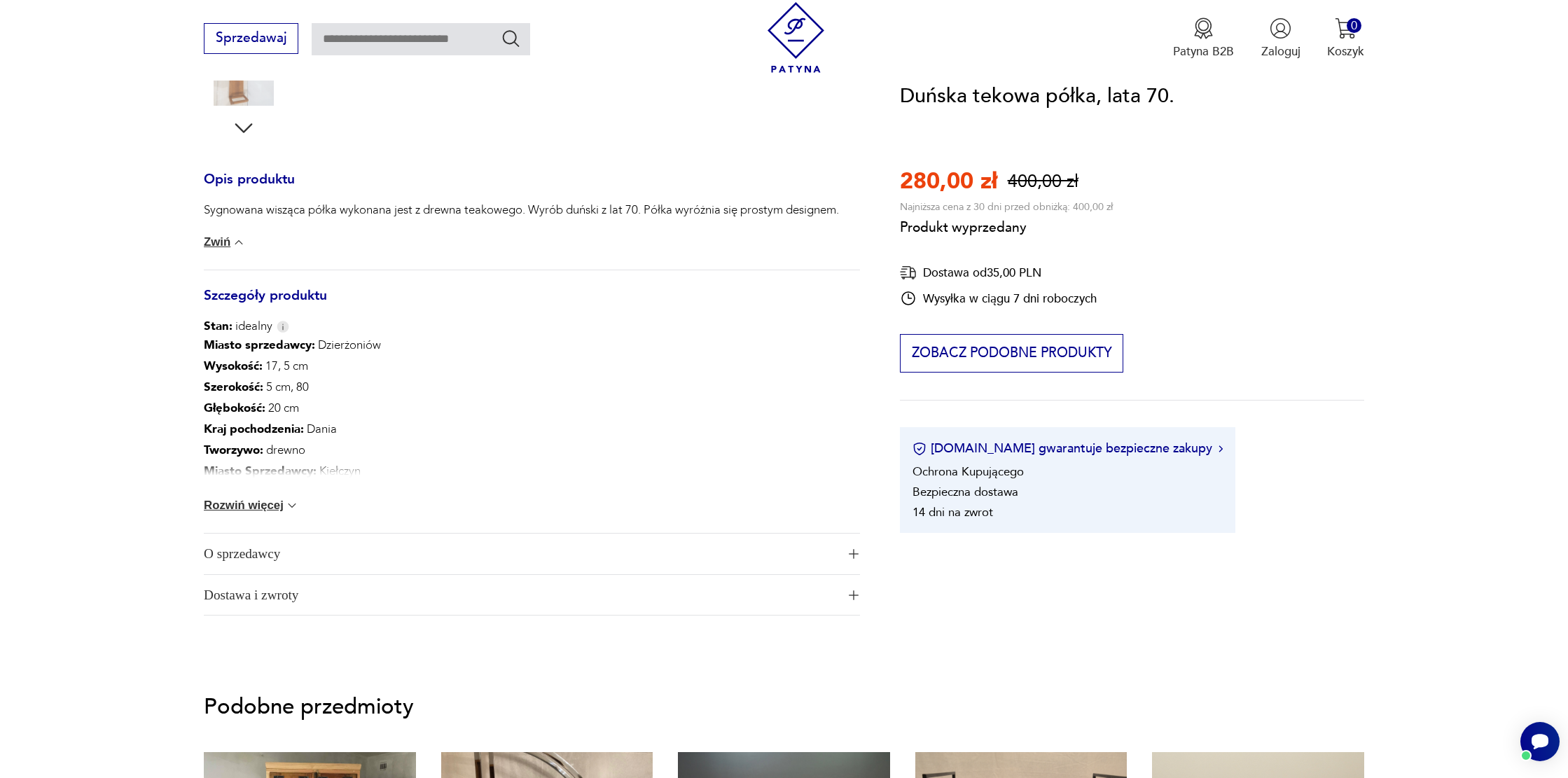
click at [259, 504] on button "Rozwiń więcej" at bounding box center [251, 506] width 95 height 14
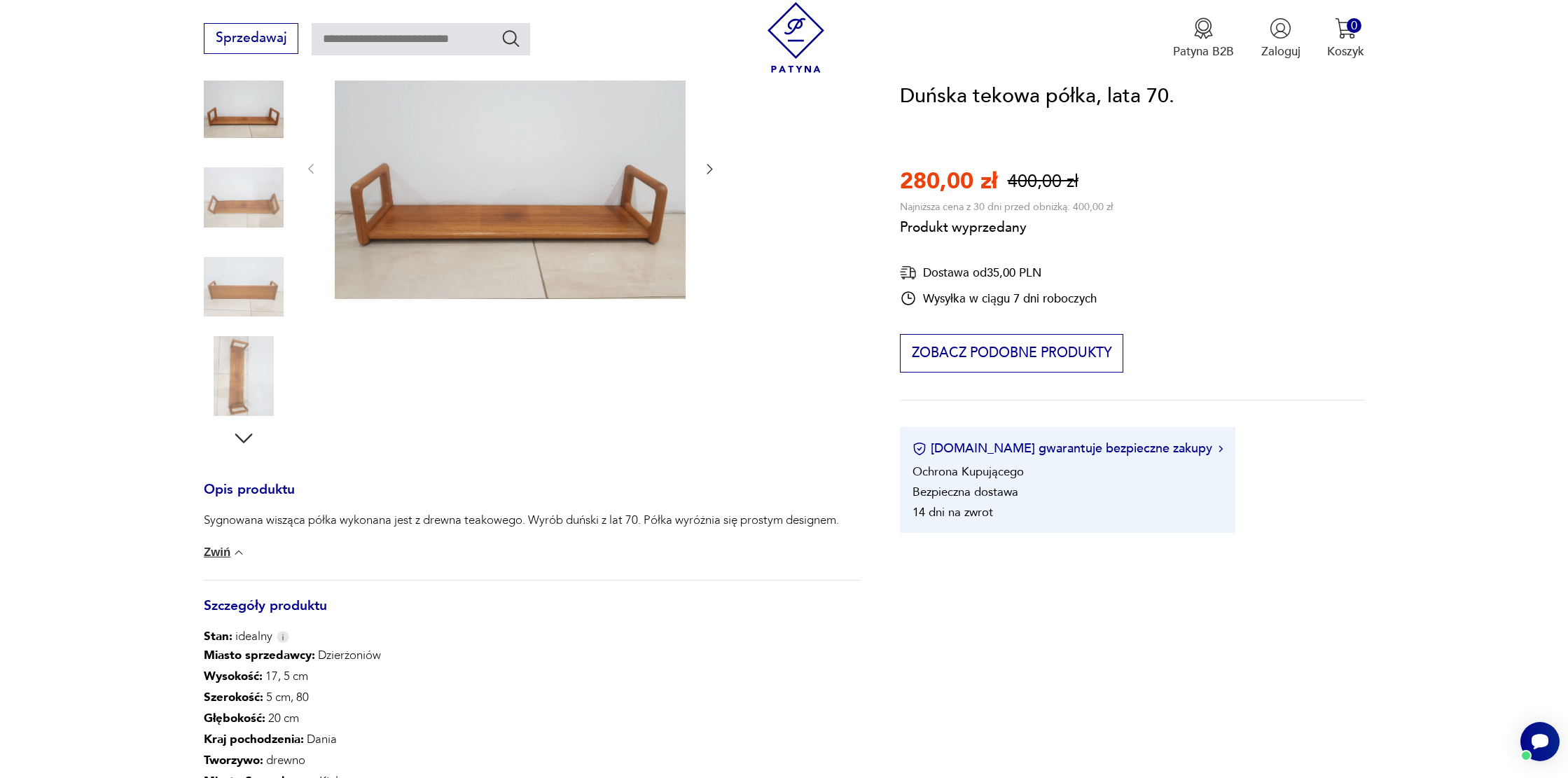
scroll to position [0, 0]
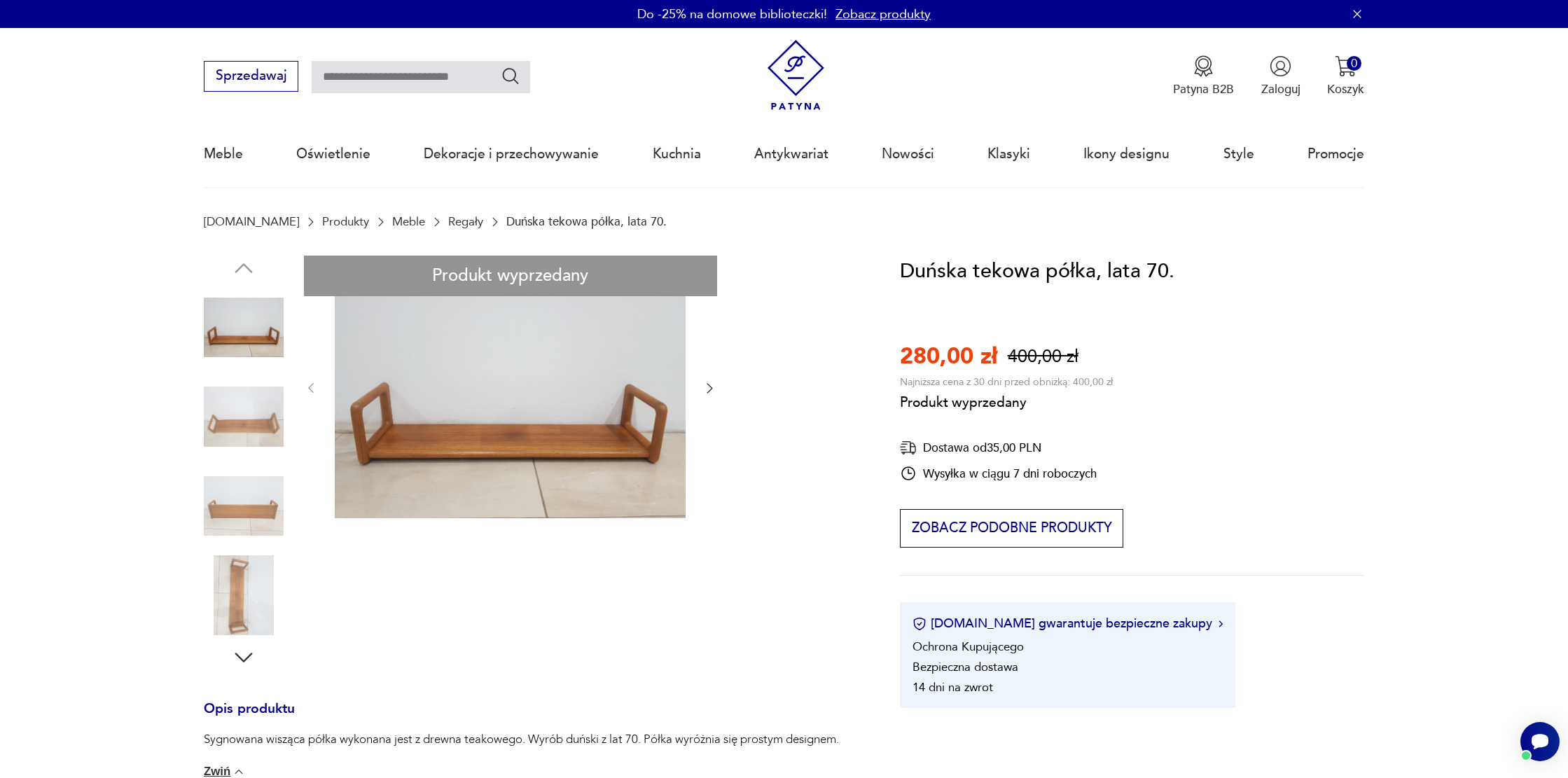
click at [530, 407] on div "Produkt wyprzedany Opis produktu Sygnowana wisząca półka wykonana jest z drewna…" at bounding box center [532, 711] width 656 height 911
click at [706, 390] on div "Produkt wyprzedany Opis produktu Sygnowana wisząca półka wykonana jest z drewna…" at bounding box center [532, 711] width 656 height 911
click at [253, 433] on div "Produkt wyprzedany Opis produktu Sygnowana wisząca półka wykonana jest z drewna…" at bounding box center [532, 711] width 656 height 911
click at [242, 527] on div "Produkt wyprzedany Opis produktu Sygnowana wisząca półka wykonana jest z drewna…" at bounding box center [532, 711] width 656 height 911
